Goal: Information Seeking & Learning: Learn about a topic

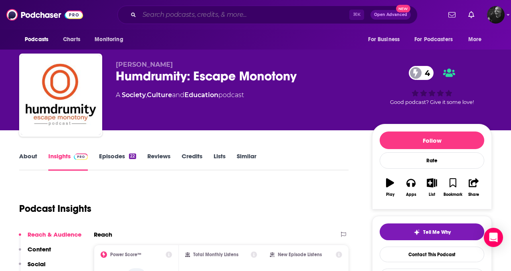
click at [181, 18] on input "Search podcasts, credits, & more..." at bounding box center [244, 14] width 210 height 13
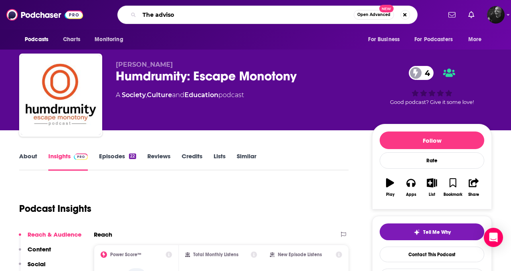
type input "The advisor"
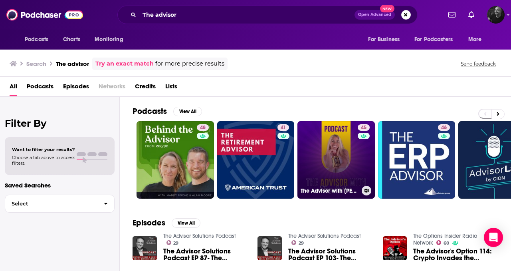
click at [316, 147] on link "45 The Advisor with [PERSON_NAME]" at bounding box center [336, 159] width 77 height 77
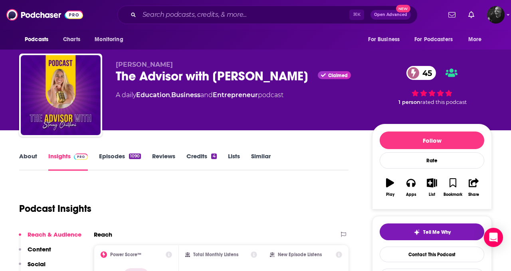
drag, startPoint x: 114, startPoint y: 75, endPoint x: 303, endPoint y: 76, distance: 188.9
click at [303, 76] on div "[PERSON_NAME] The Advisor with [PERSON_NAME] Claimed 45 A daily Education , Bus…" at bounding box center [255, 97] width 473 height 86
copy h2 "The Advisor with [PERSON_NAME]"
